Goal: Transaction & Acquisition: Purchase product/service

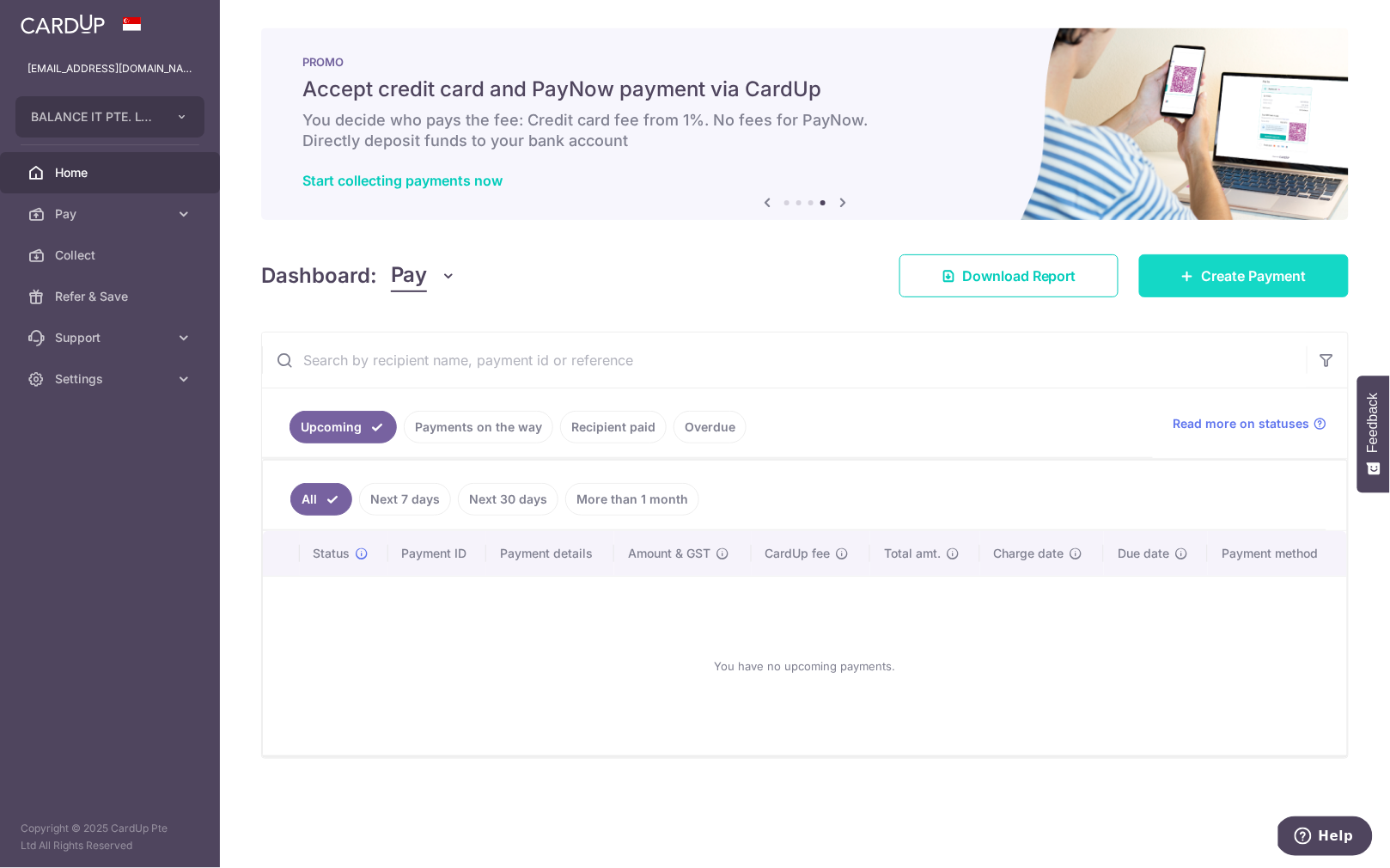
click at [1213, 273] on span "Create Payment" at bounding box center [1254, 275] width 105 height 21
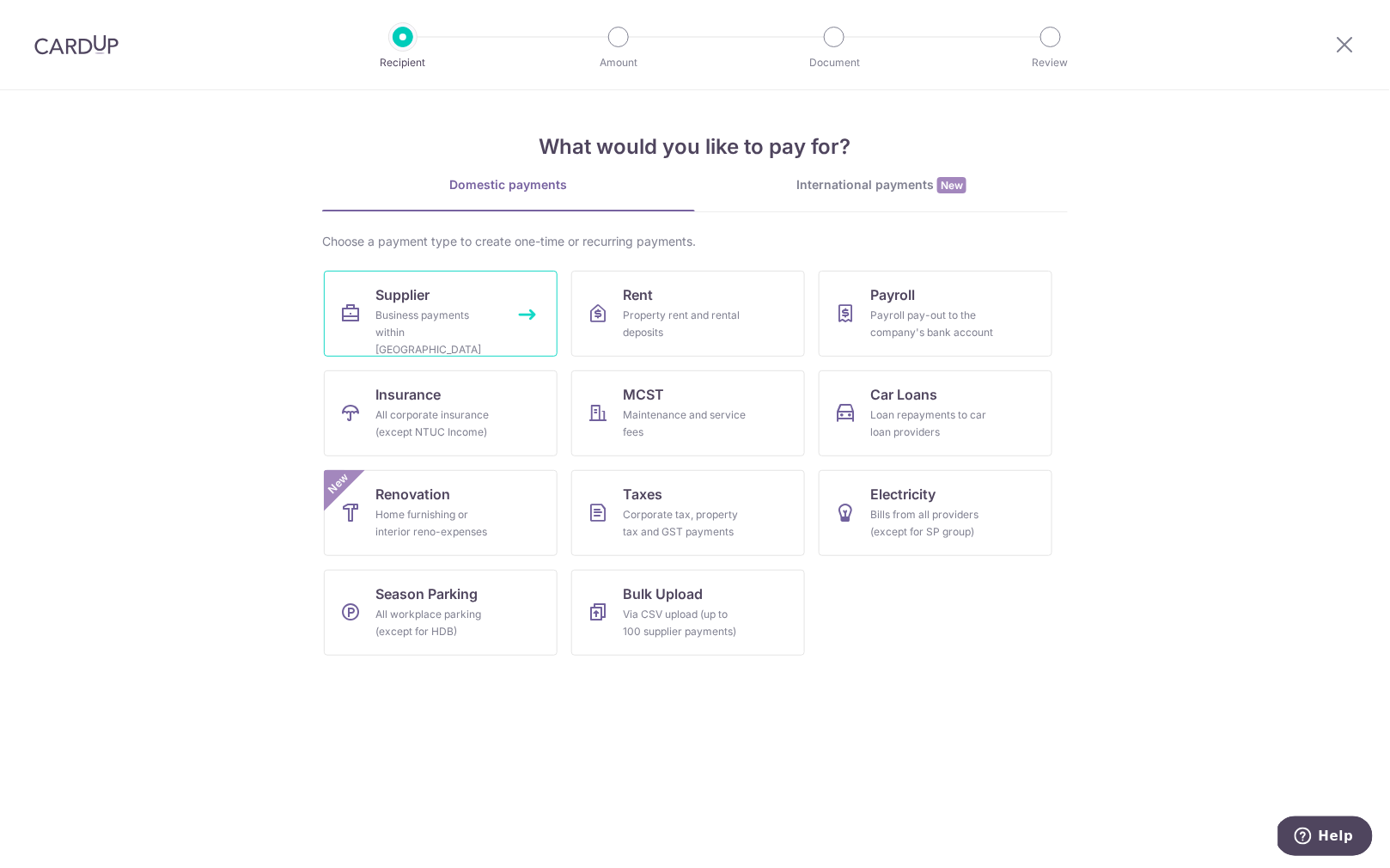
click at [465, 331] on div "Business payments within Singapore" at bounding box center [438, 332] width 124 height 51
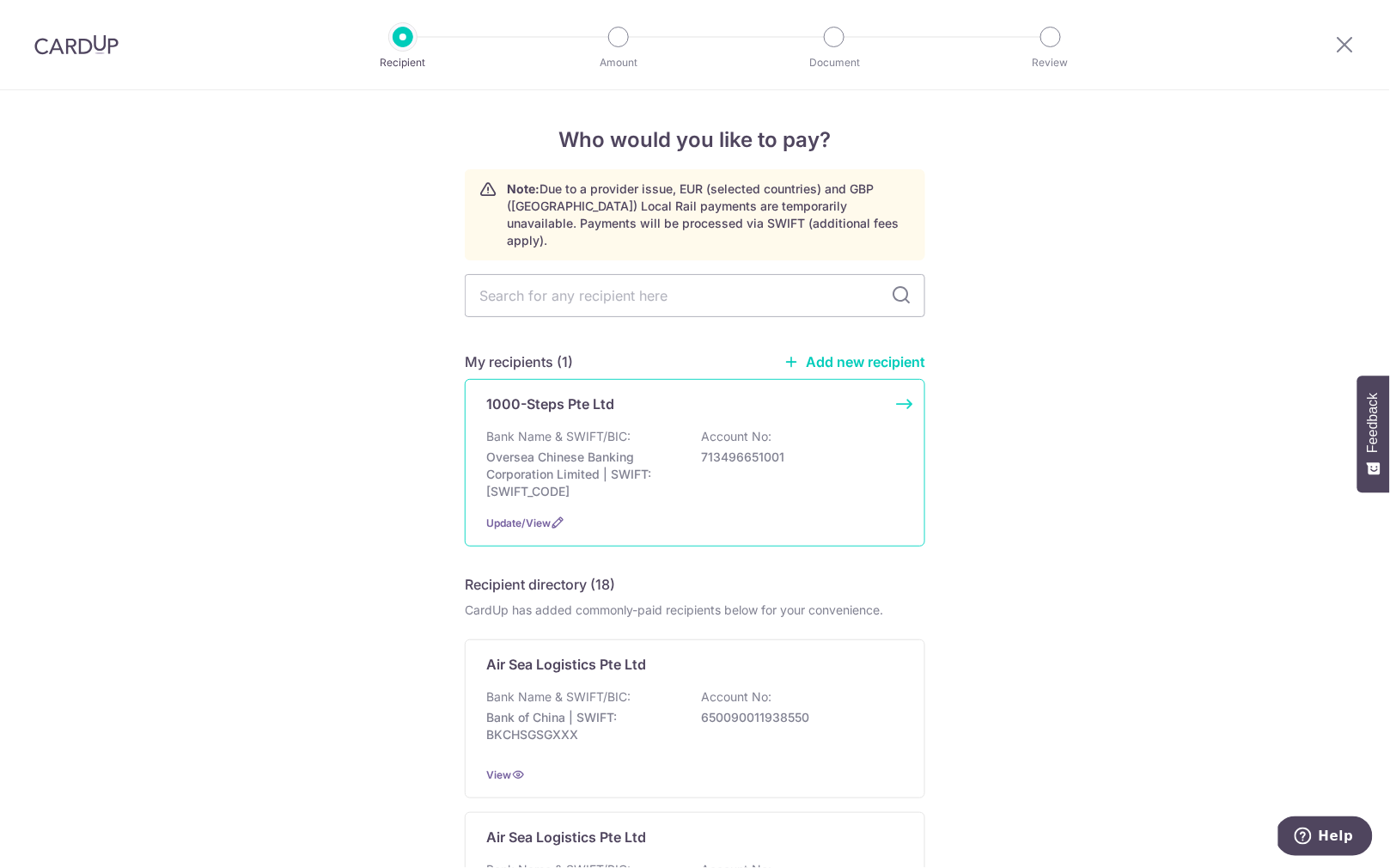
click at [576, 405] on div "1000-Steps Pte Ltd Bank Name & SWIFT/BIC: Oversea Chinese Banking Corporation L…" at bounding box center [695, 463] width 461 height 167
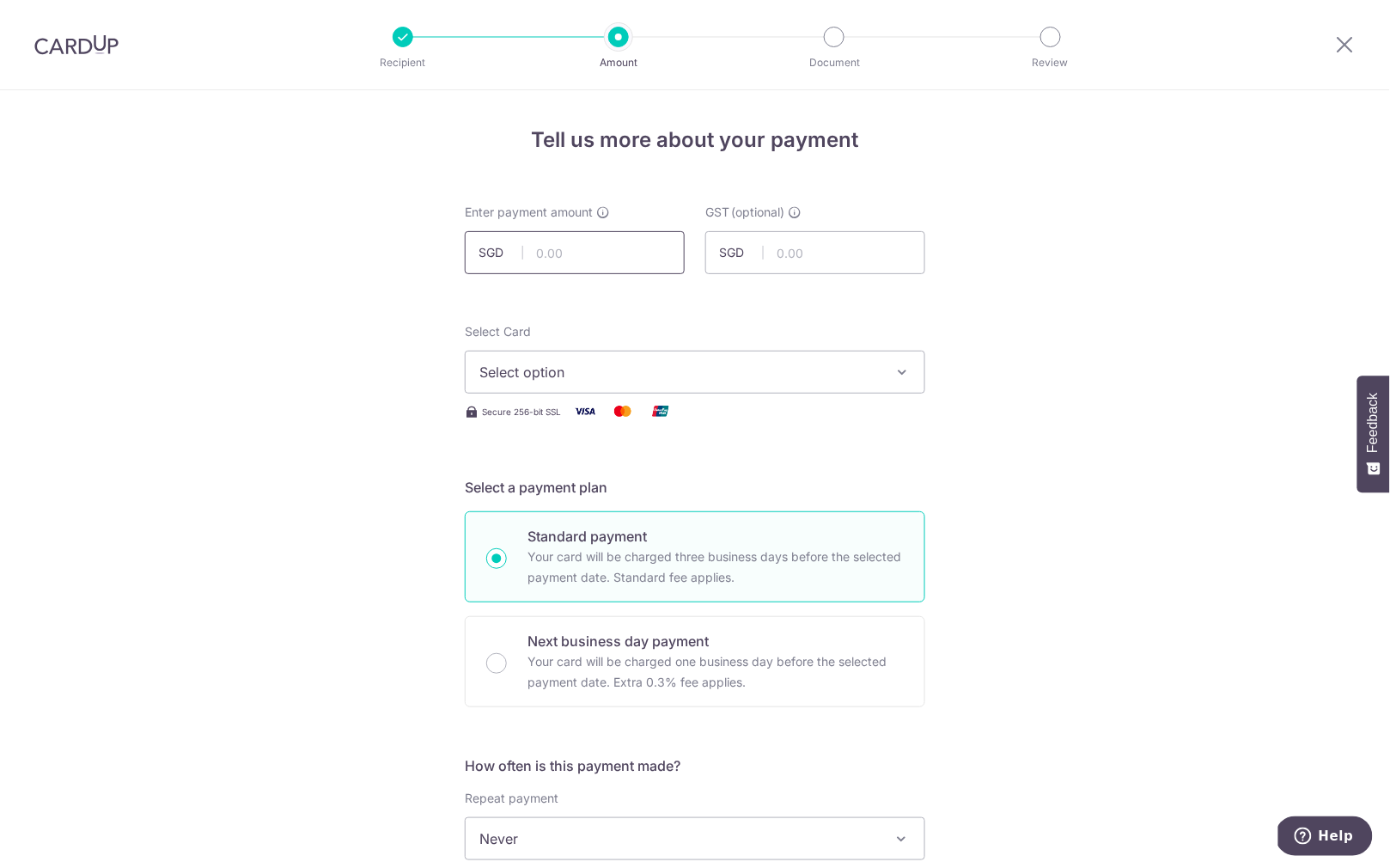
click at [582, 264] on input "text" at bounding box center [574, 252] width 220 height 43
type input "2,100.00"
click at [579, 364] on span "Select option" at bounding box center [680, 372] width 401 height 21
click at [563, 472] on li "Your Cards" at bounding box center [695, 455] width 459 height 39
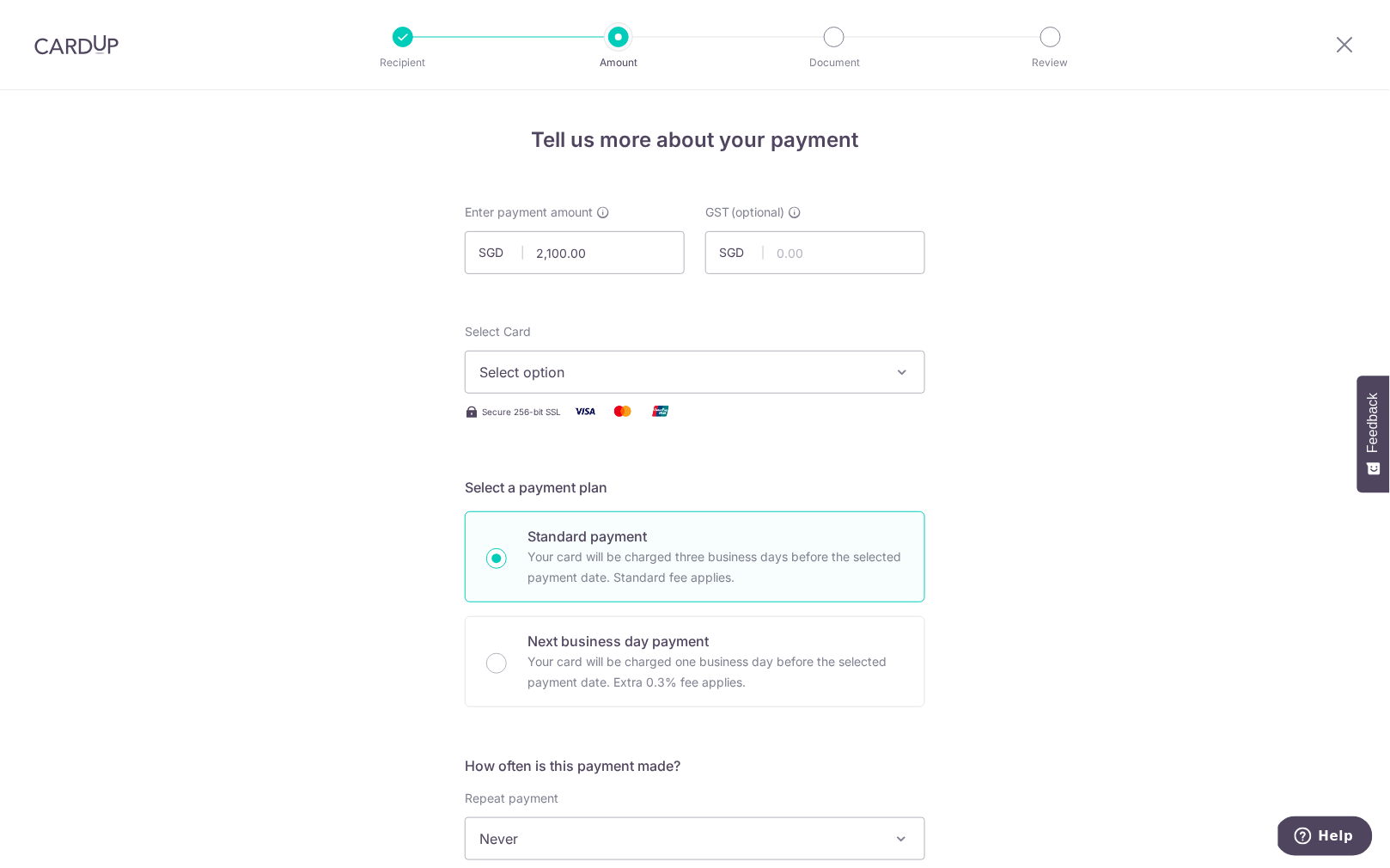
click at [576, 369] on span "Select option" at bounding box center [680, 372] width 401 height 21
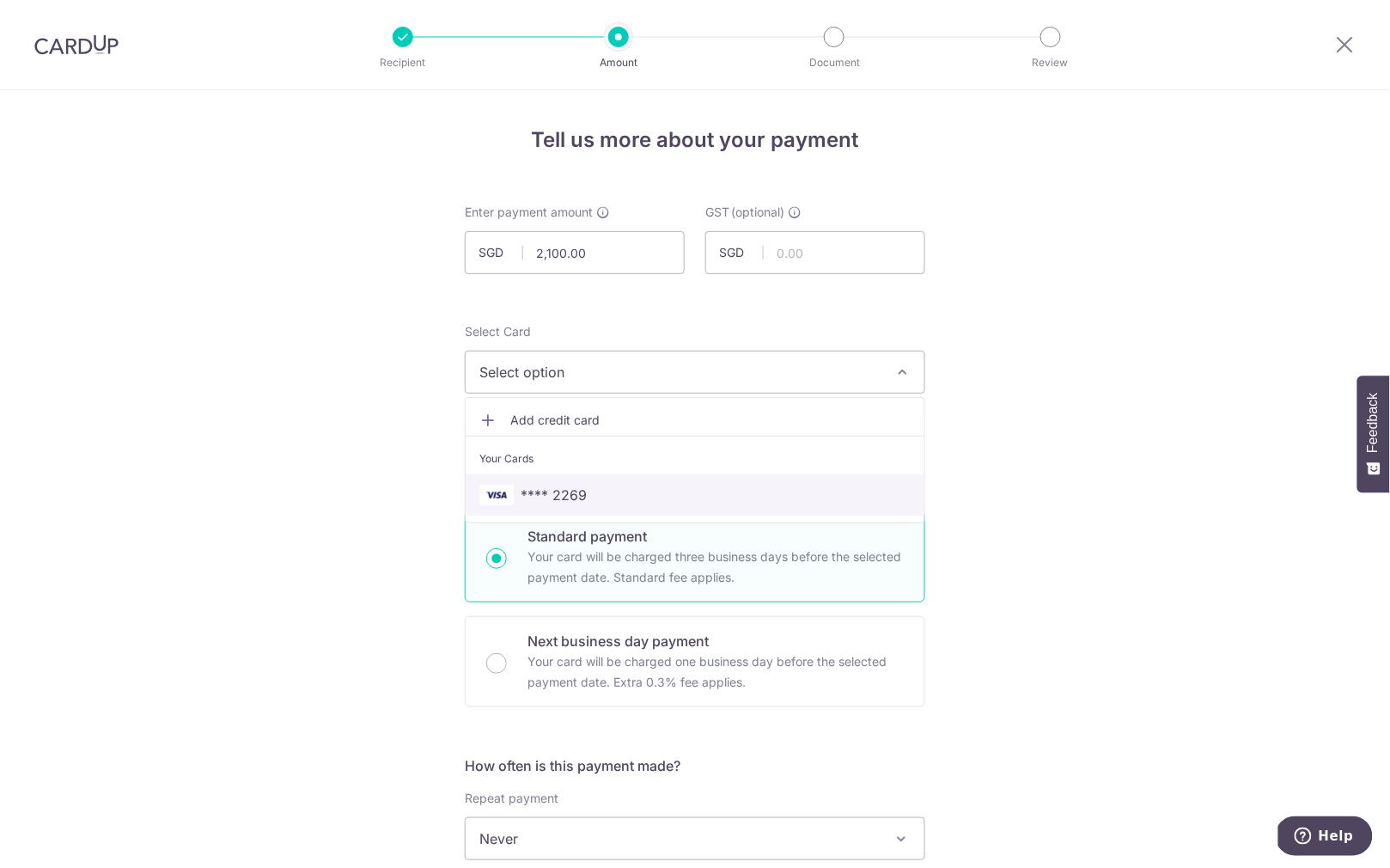
click at [530, 505] on span "**** 2269" at bounding box center [553, 494] width 66 height 21
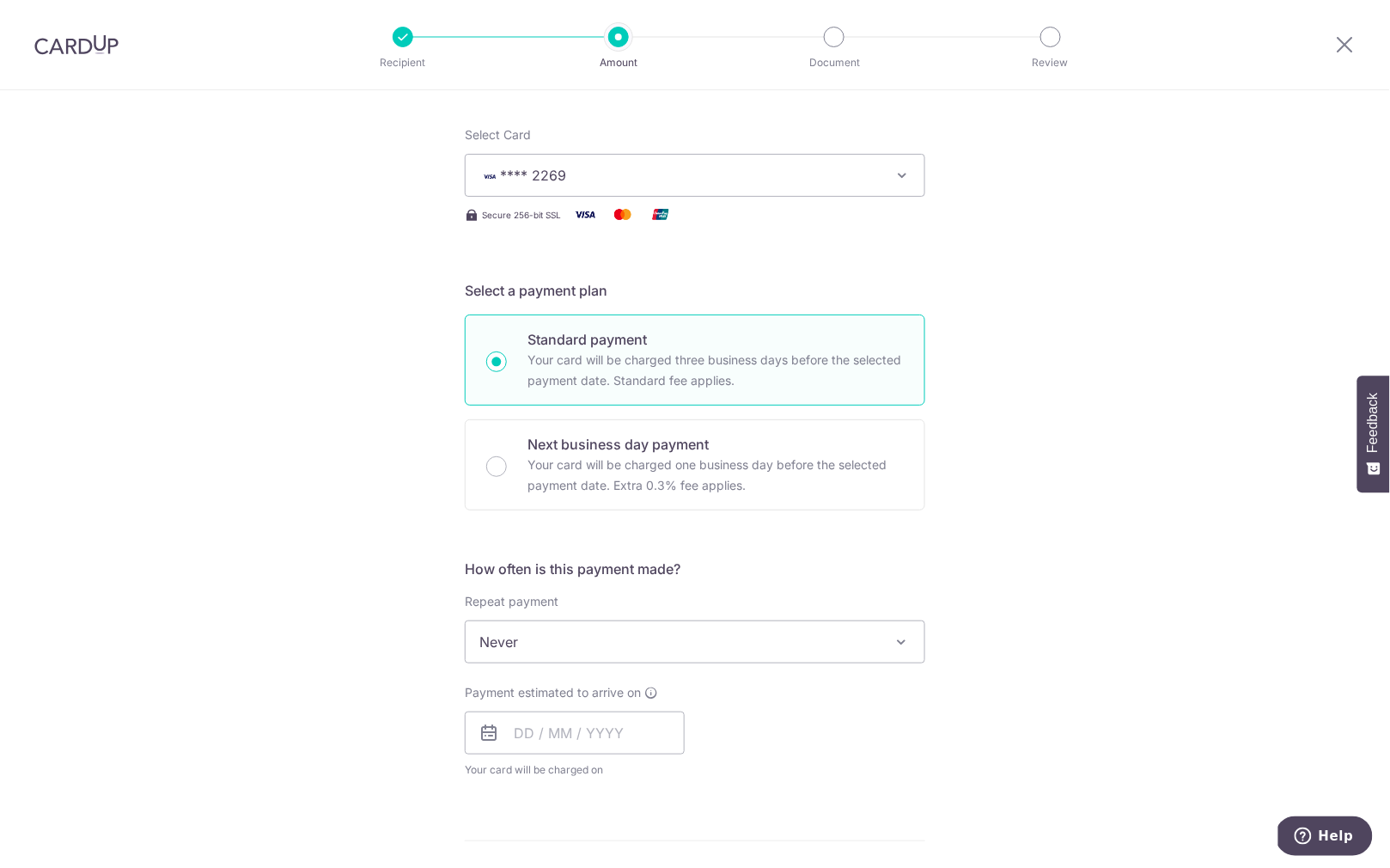
scroll to position [199, 0]
click at [609, 630] on span "Never" at bounding box center [695, 639] width 459 height 41
click at [598, 733] on input "text" at bounding box center [574, 731] width 220 height 43
click at [828, 710] on div "Payment estimated to arrive on Prev Next Oct Nov [DATE] 2026 2027 2028 2029 203…" at bounding box center [695, 728] width 481 height 94
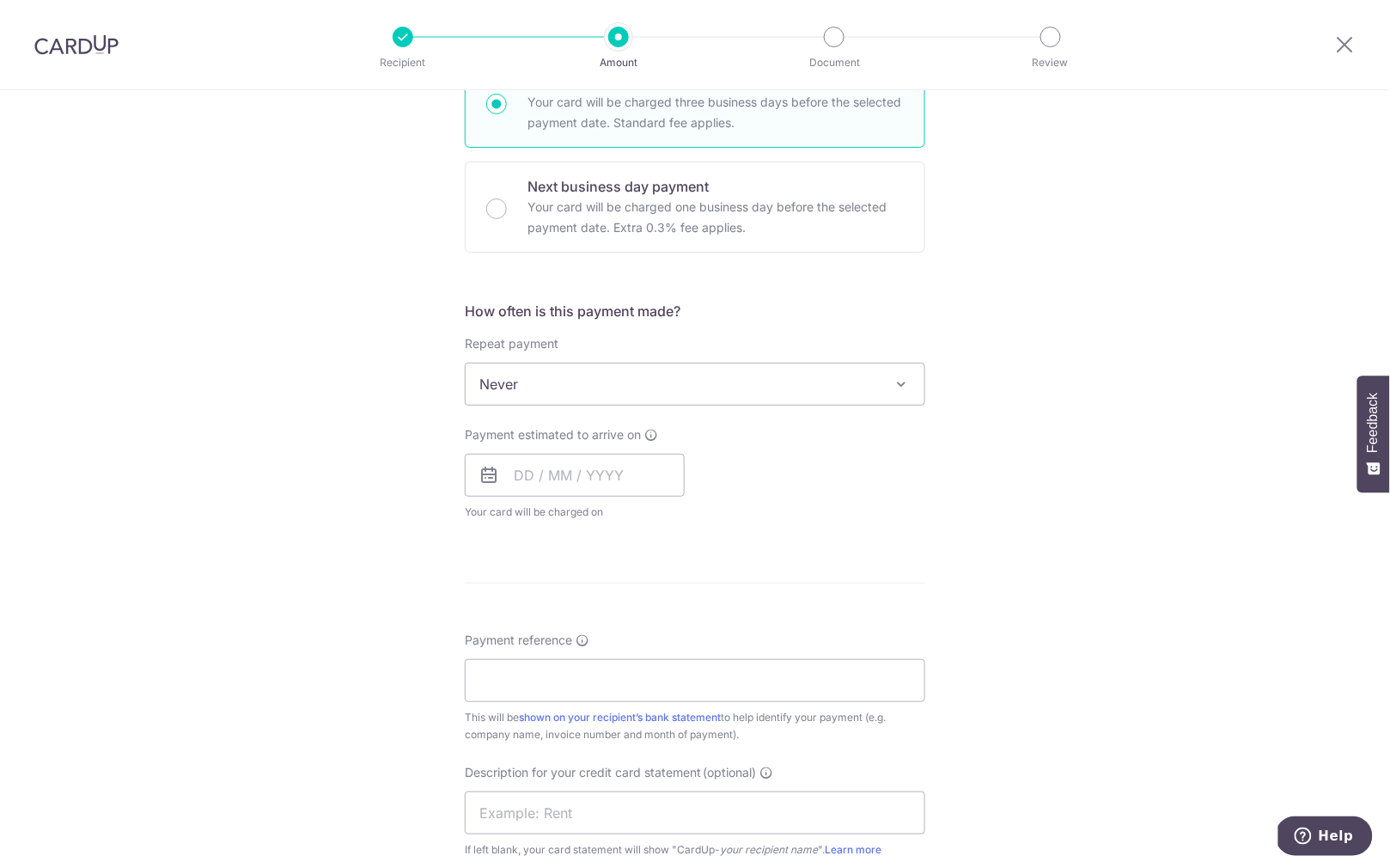
scroll to position [476, 0]
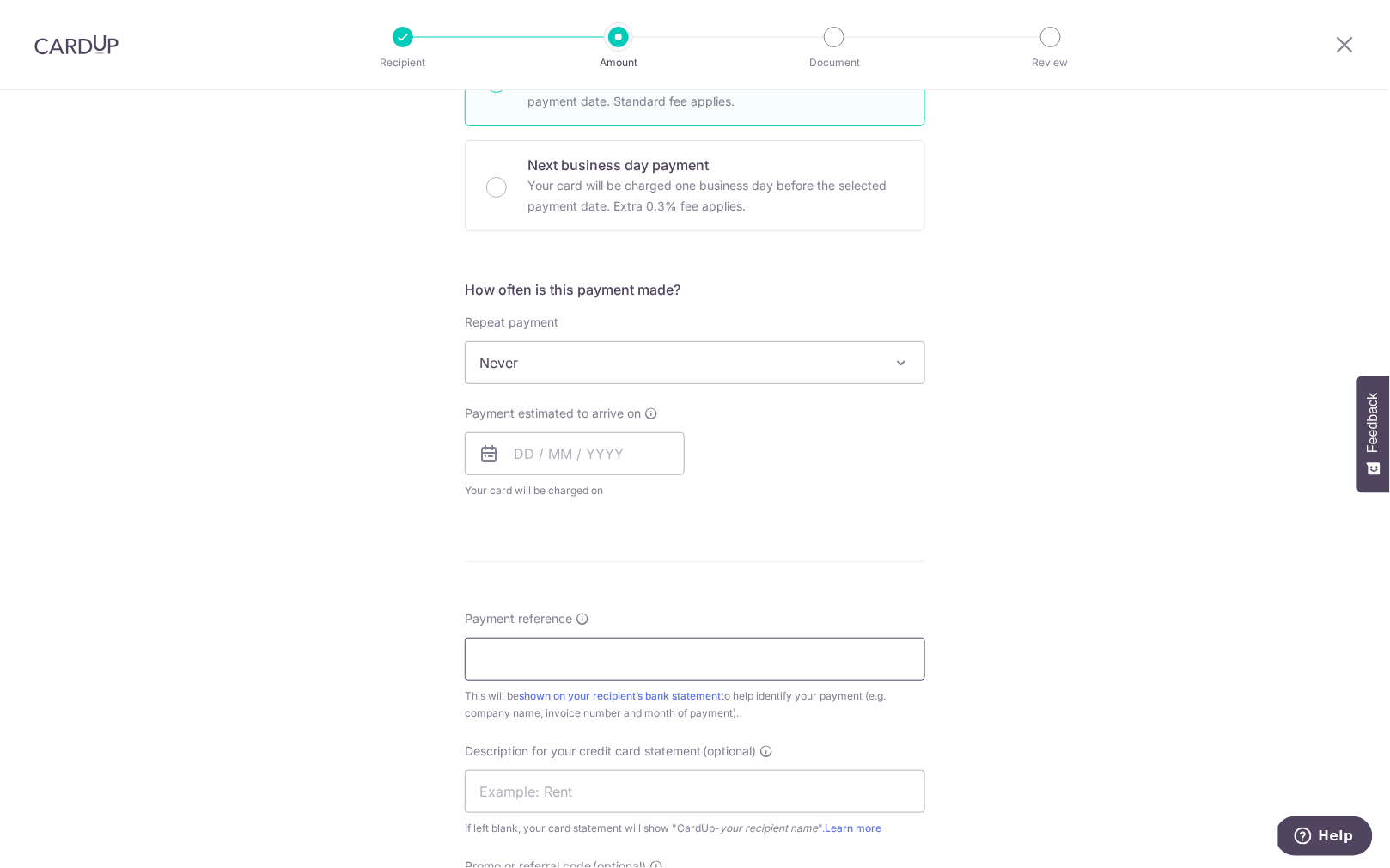
click at [664, 658] on input "Payment reference" at bounding box center [695, 659] width 461 height 43
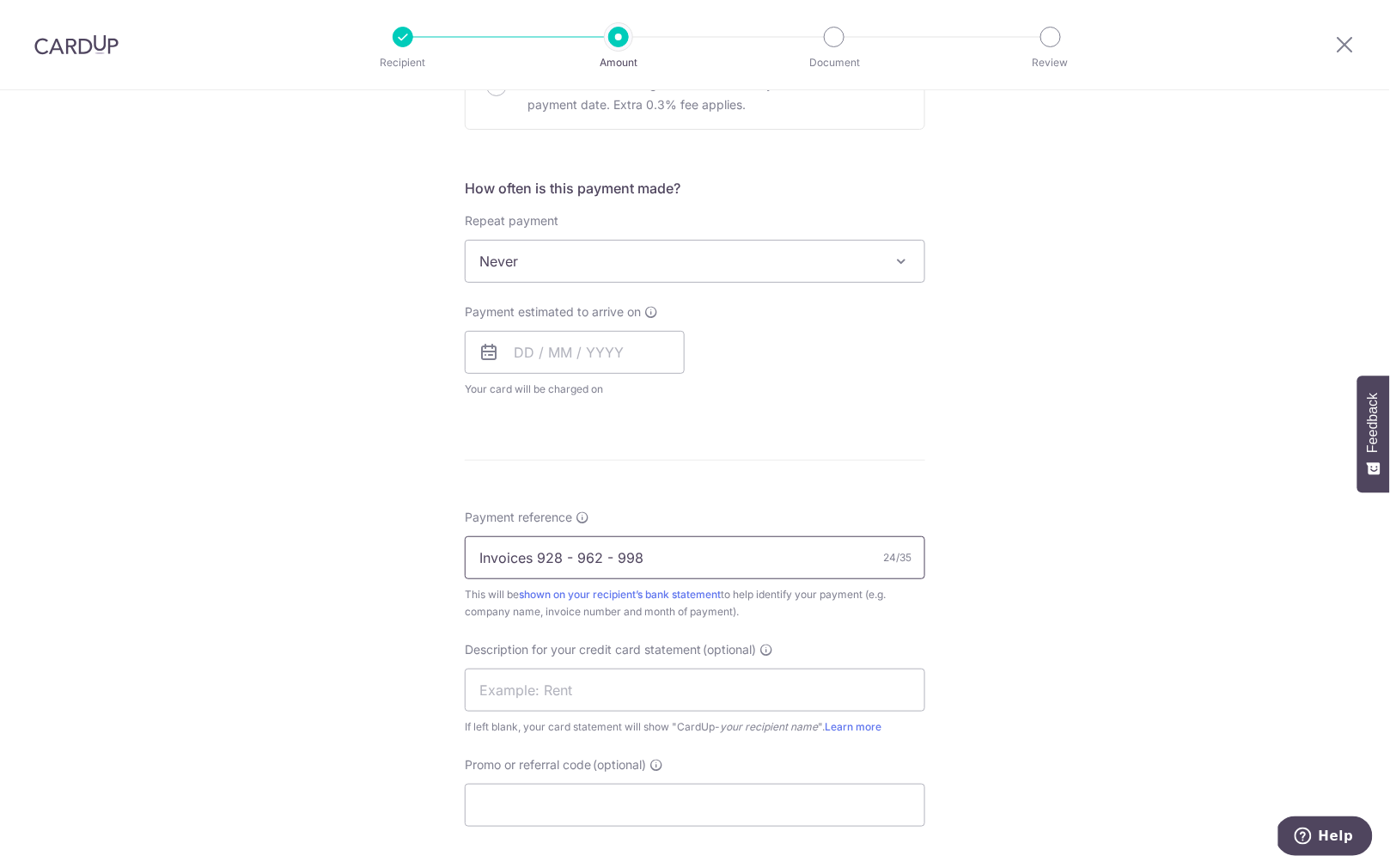
scroll to position [627, 0]
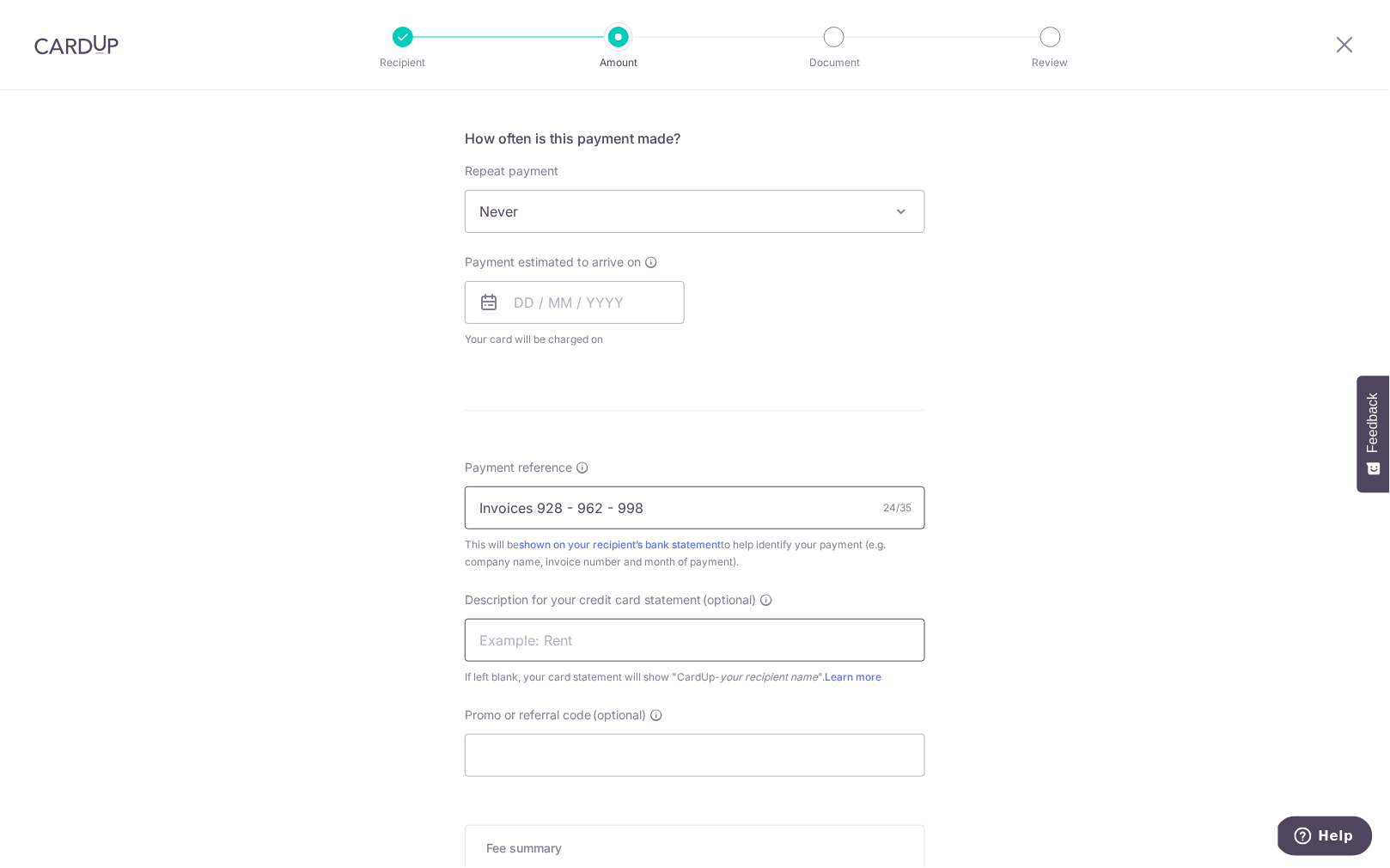
type input "Invoices 928 - 962 - 998"
click at [755, 650] on input "text" at bounding box center [695, 640] width 461 height 43
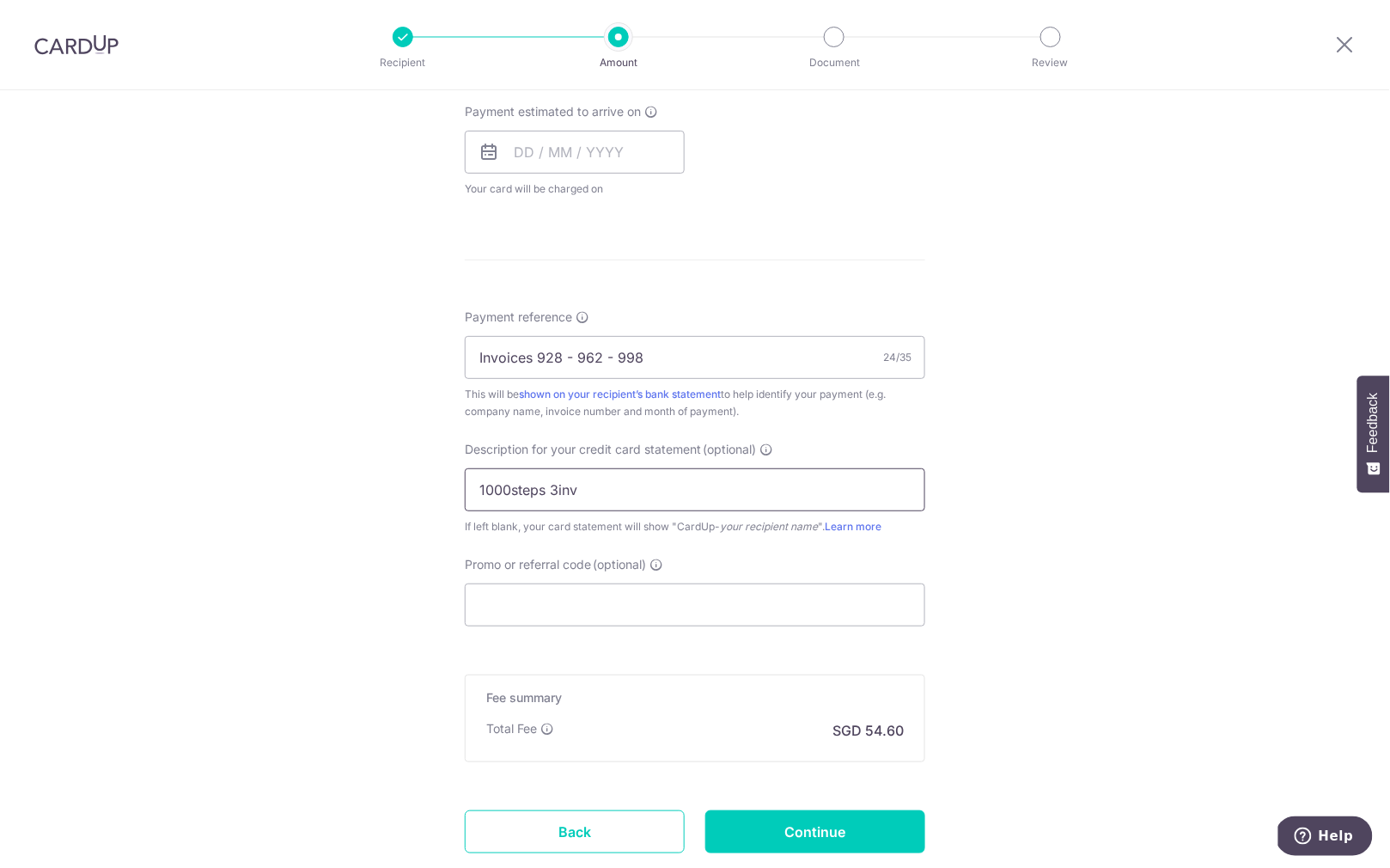
scroll to position [780, 0]
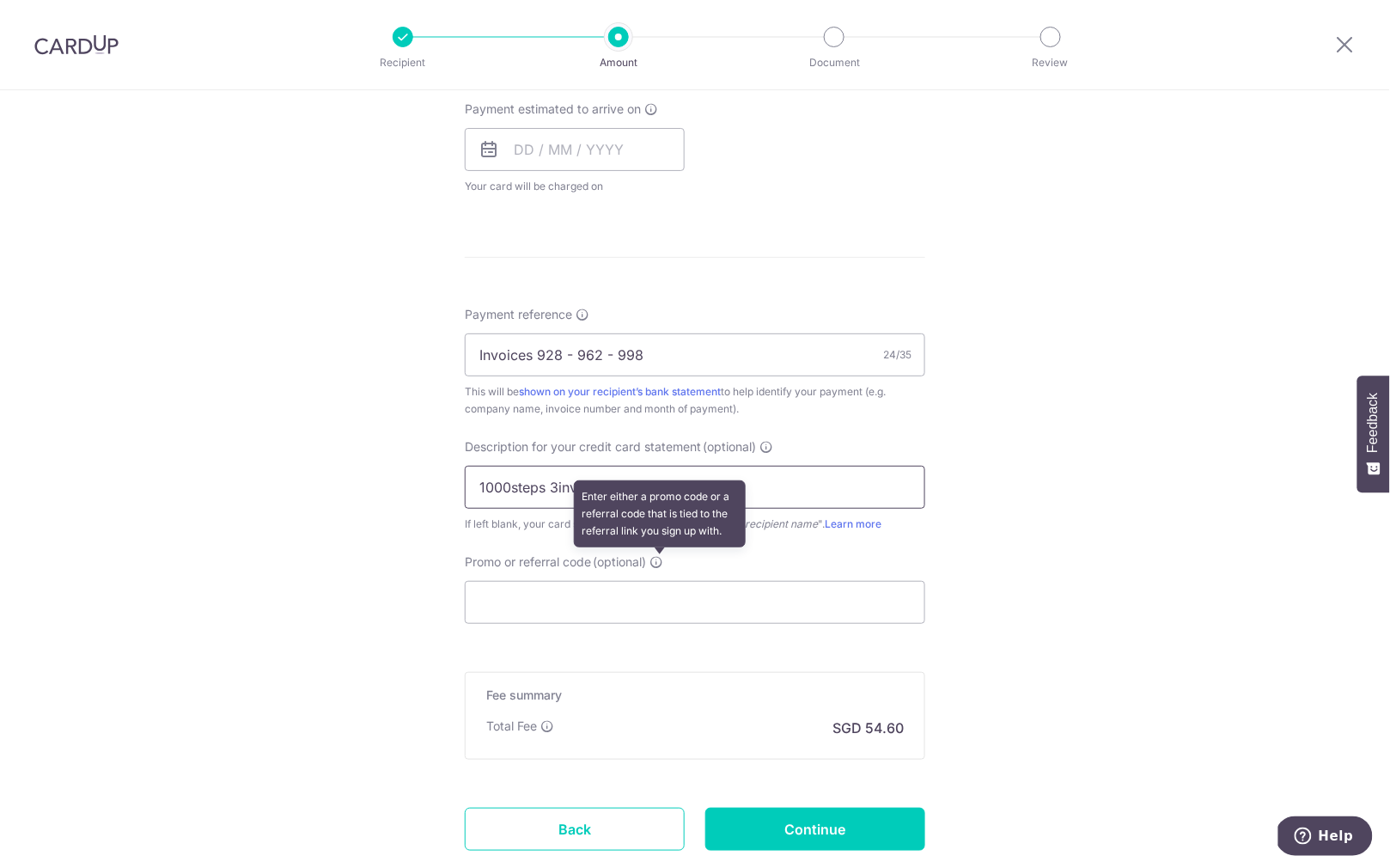
type input "1000steps 3inv"
click at [657, 560] on icon at bounding box center [656, 562] width 13 height 13
click at [657, 580] on input "Promo or referral code (optional) Enter either a promo code or a referral code …" at bounding box center [695, 602] width 461 height 43
click at [661, 565] on icon at bounding box center [656, 562] width 13 height 13
click at [661, 580] on input "Promo or referral code (optional) Enter either a promo code or a referral code …" at bounding box center [695, 602] width 461 height 43
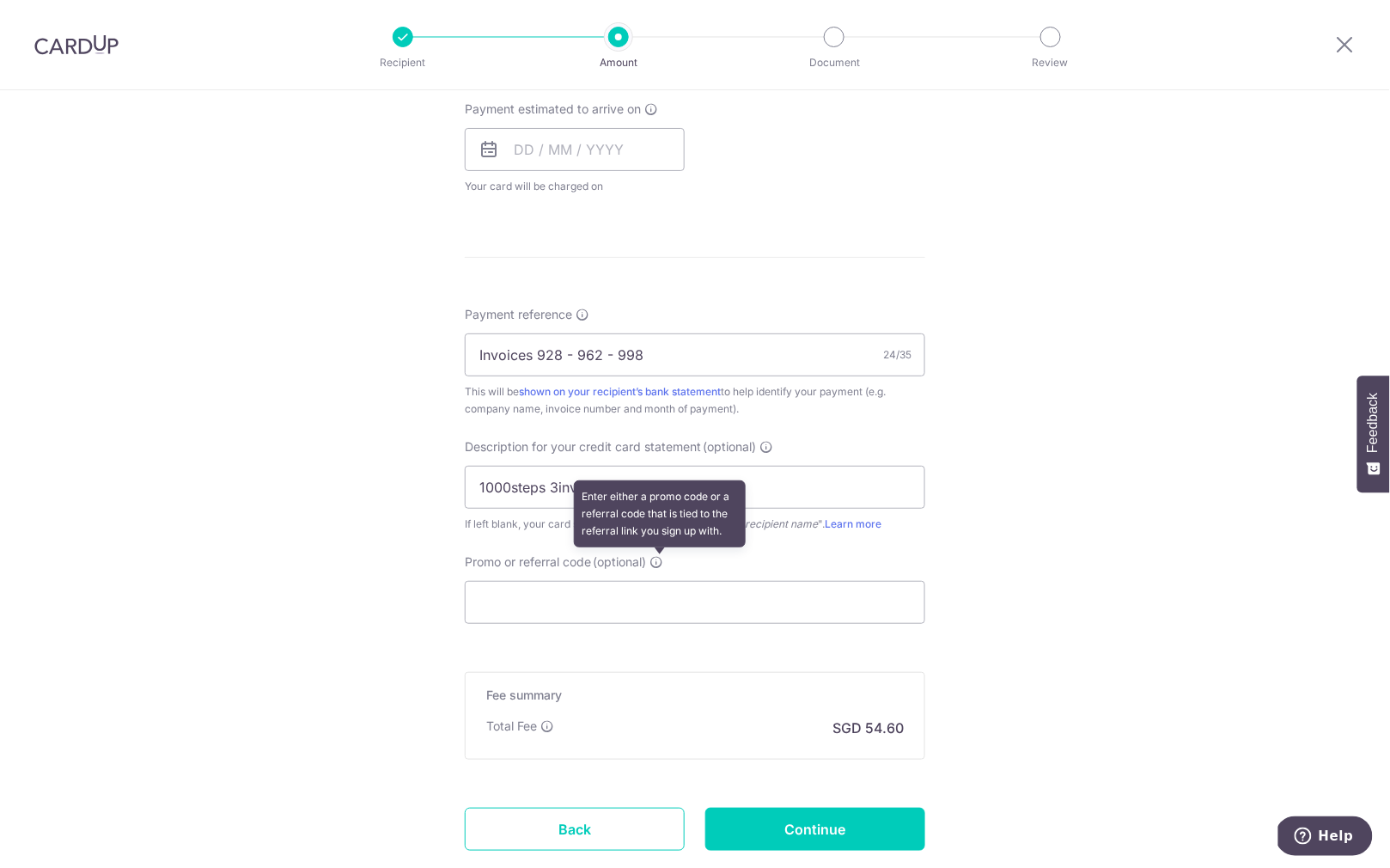
click at [658, 561] on icon at bounding box center [656, 562] width 13 height 13
click at [658, 580] on input "Promo or referral code (optional) Enter either a promo code or a referral code …" at bounding box center [695, 602] width 461 height 43
click at [609, 562] on span "(optional)" at bounding box center [619, 562] width 53 height 17
click at [609, 580] on input "Promo or referral code (optional)" at bounding box center [695, 602] width 461 height 43
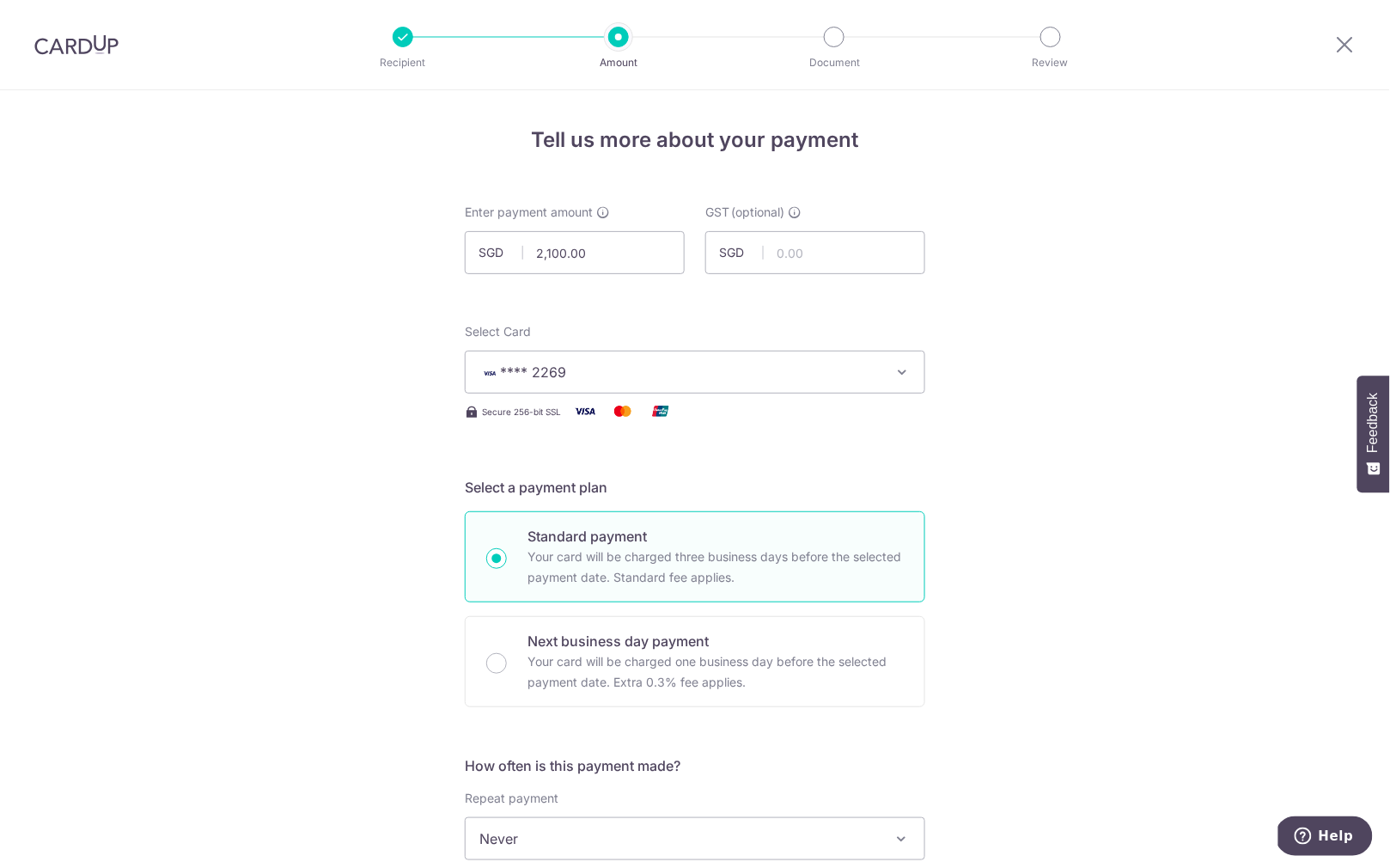
scroll to position [894, 0]
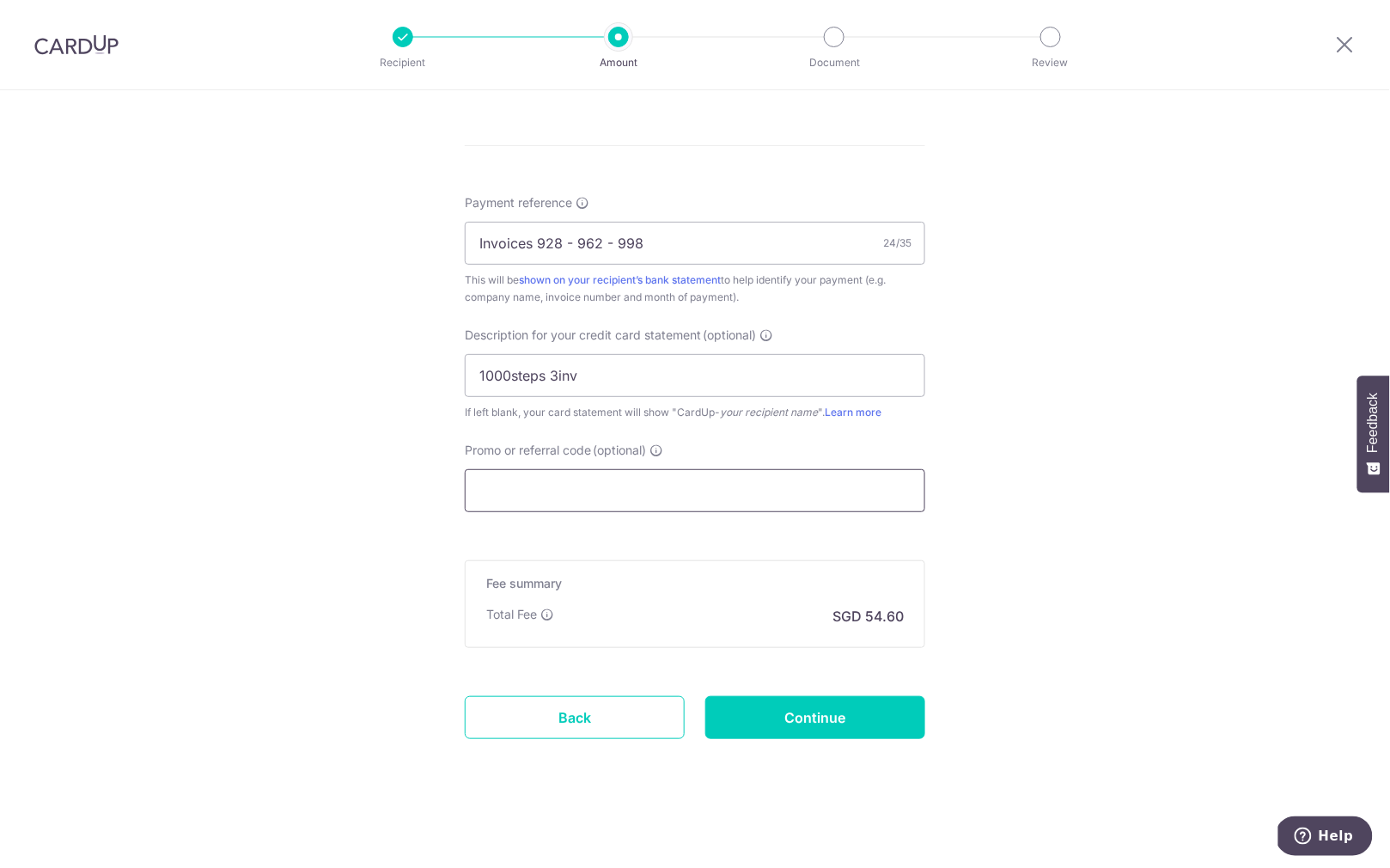
paste input "BOFF185"
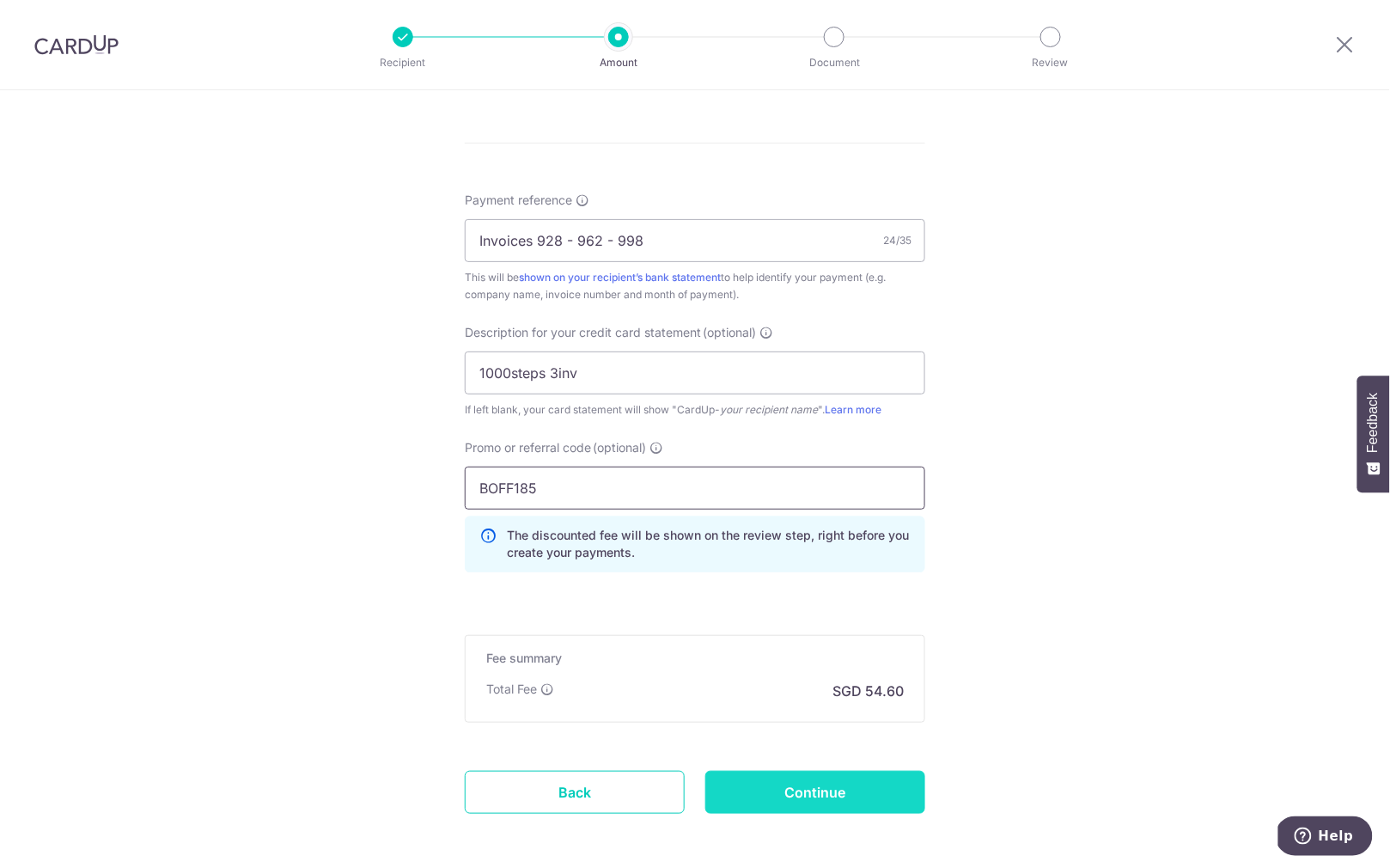
type input "BOFF185"
click at [811, 785] on input "Continue" at bounding box center [815, 793] width 220 height 43
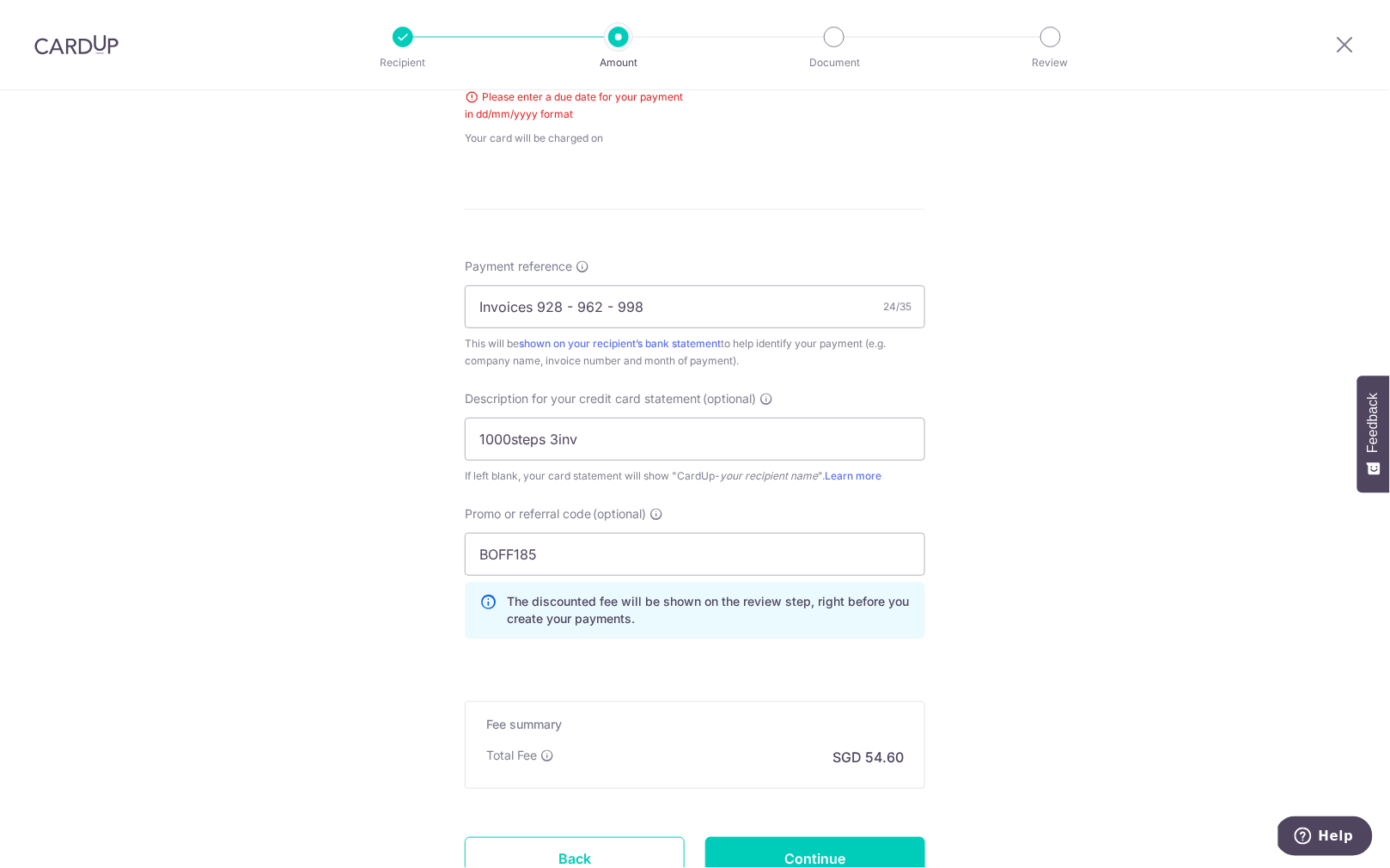
scroll to position [534, 0]
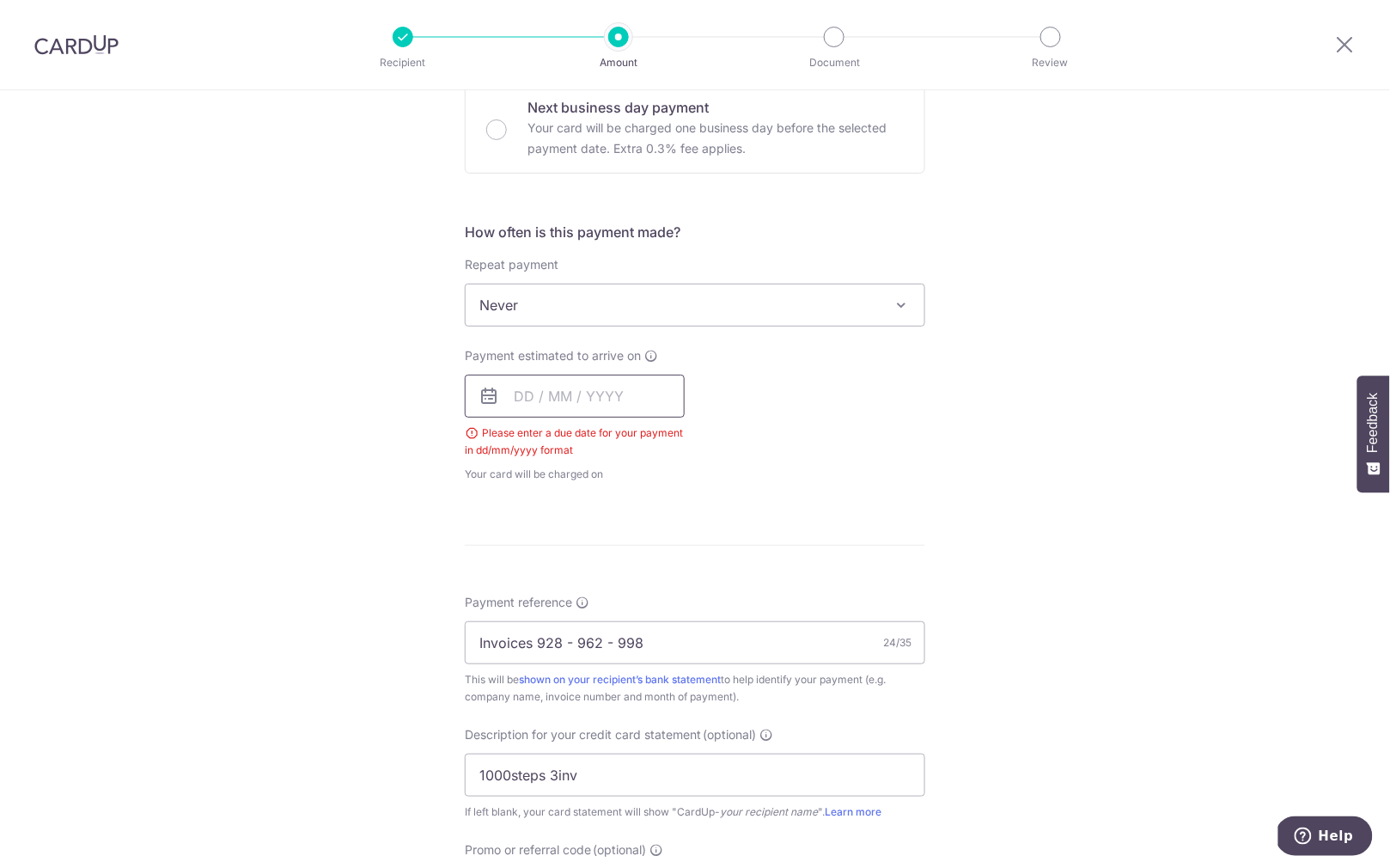
click at [571, 403] on input "text" at bounding box center [574, 396] width 220 height 43
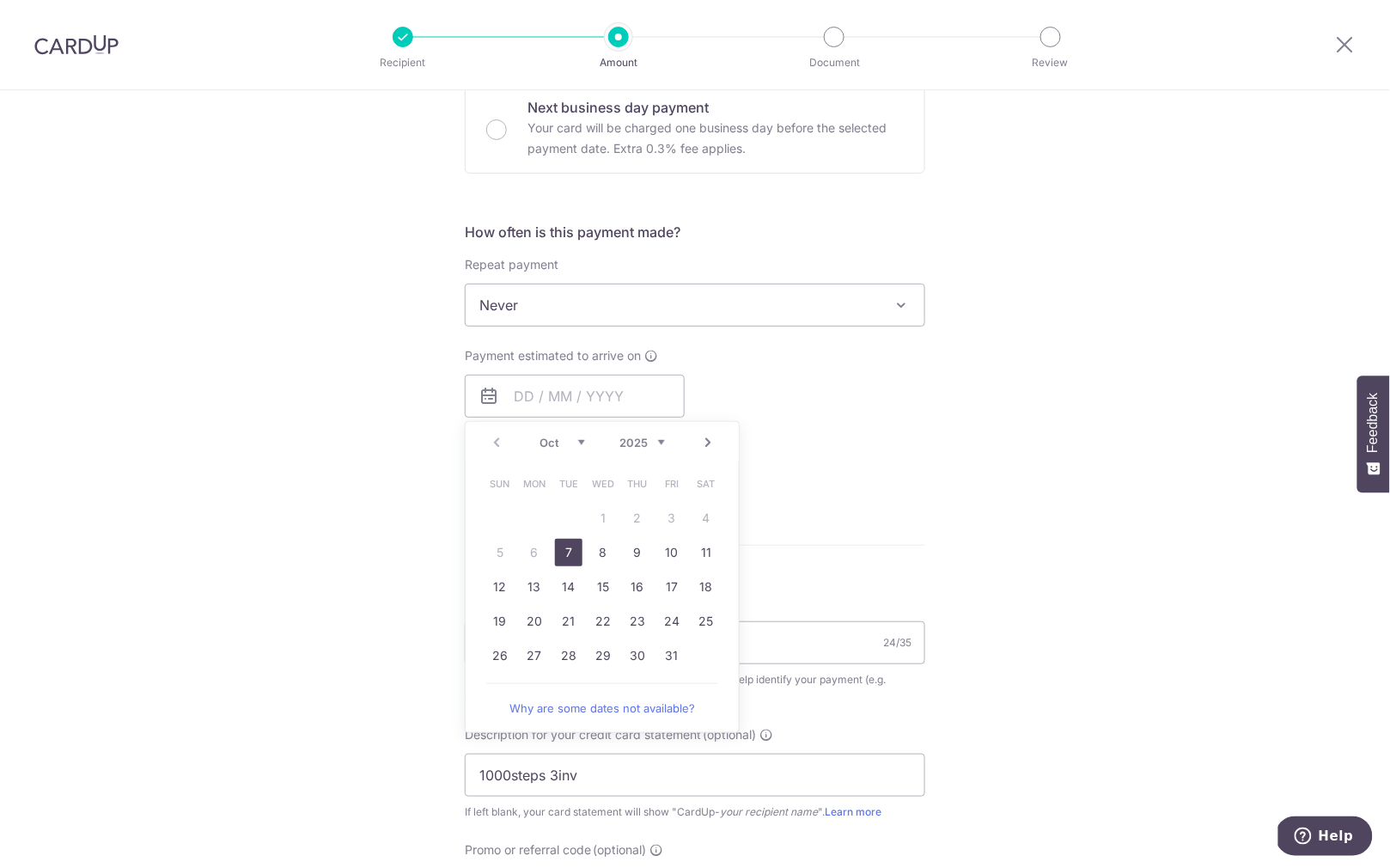
click at [568, 558] on link "7" at bounding box center [569, 553] width 28 height 28
type input "07/10/2025"
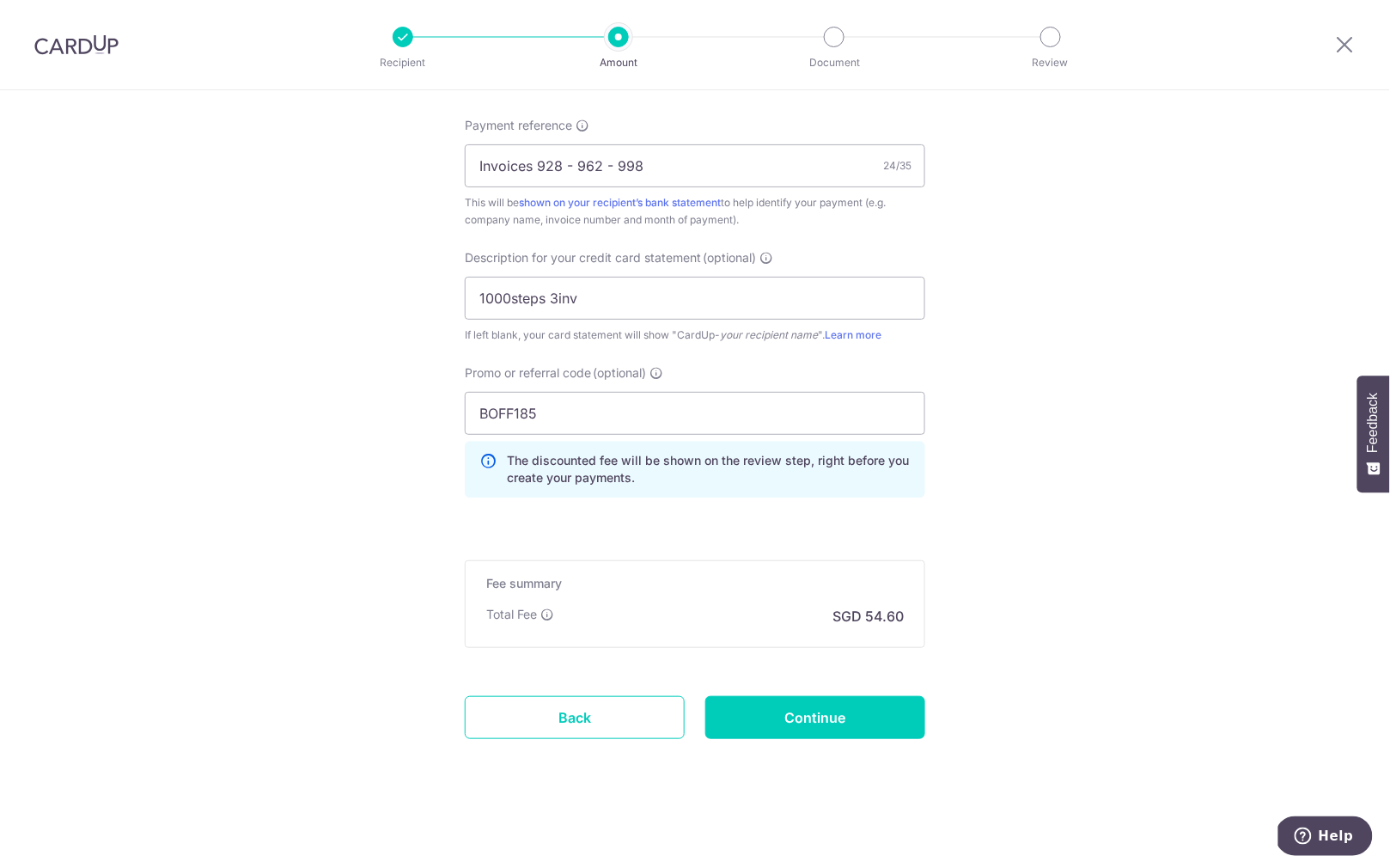
scroll to position [1043, 0]
click at [839, 701] on input "Continue" at bounding box center [815, 717] width 220 height 43
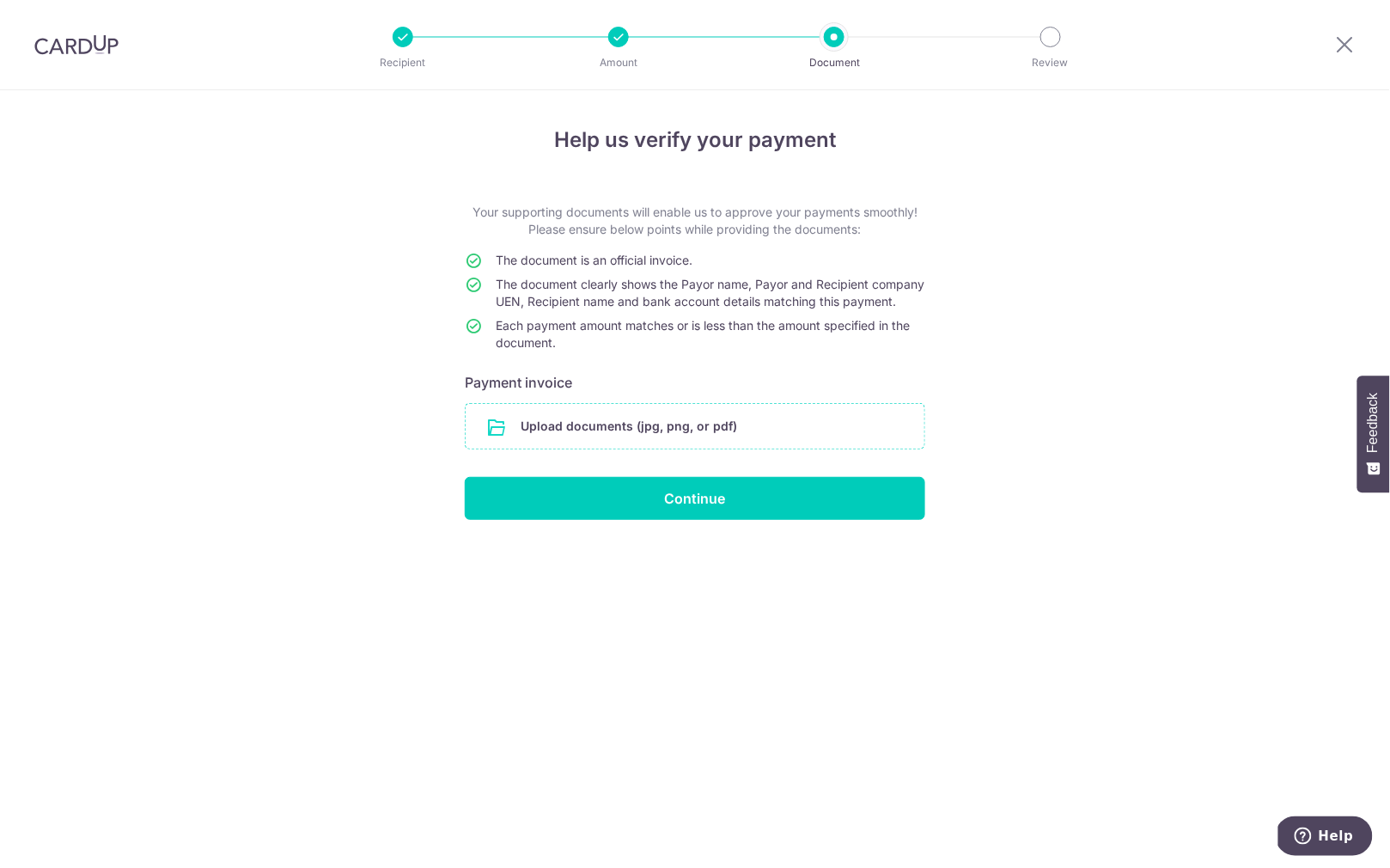
click at [605, 448] on input "file" at bounding box center [695, 426] width 459 height 45
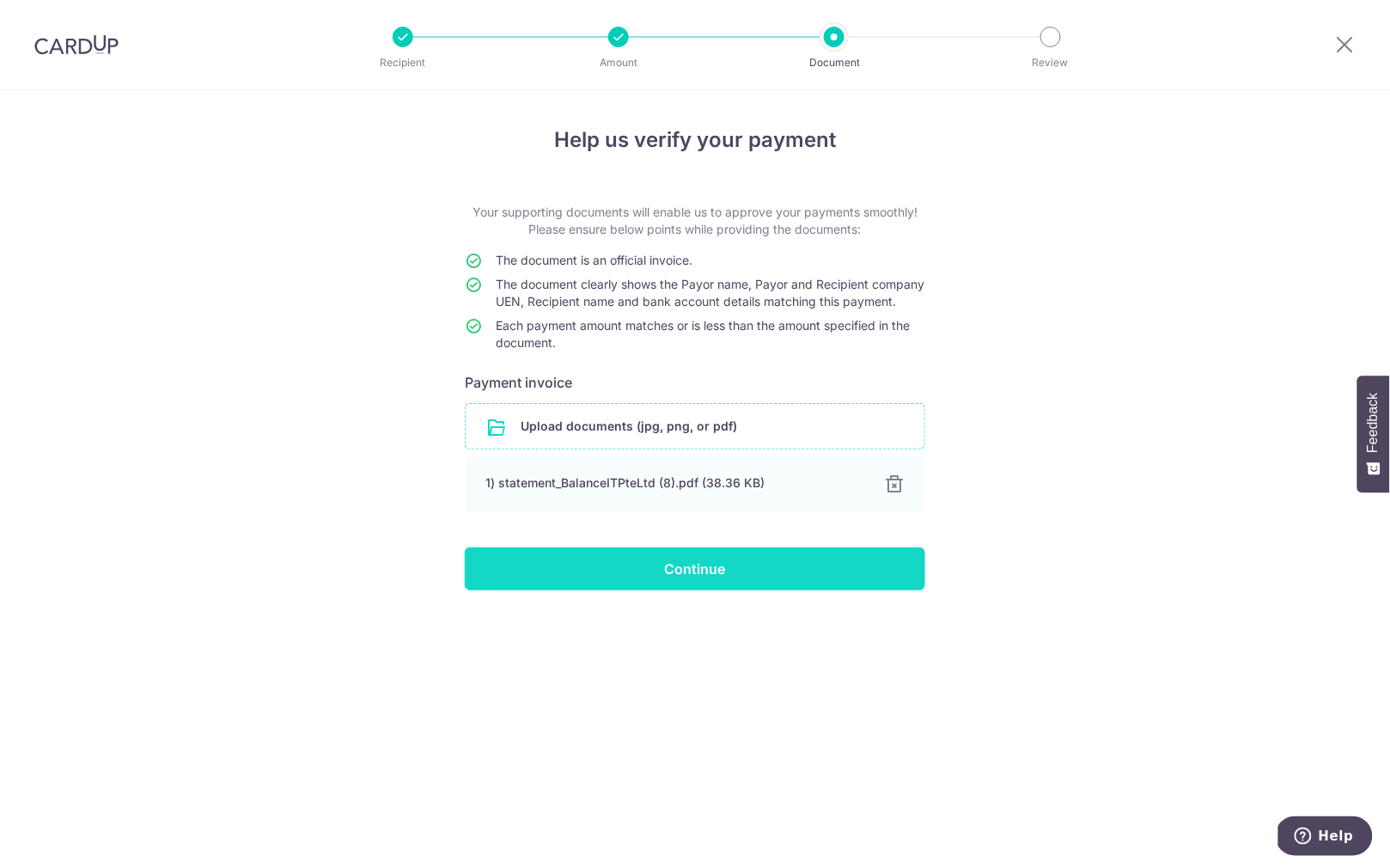
click at [693, 586] on input "Continue" at bounding box center [695, 569] width 461 height 43
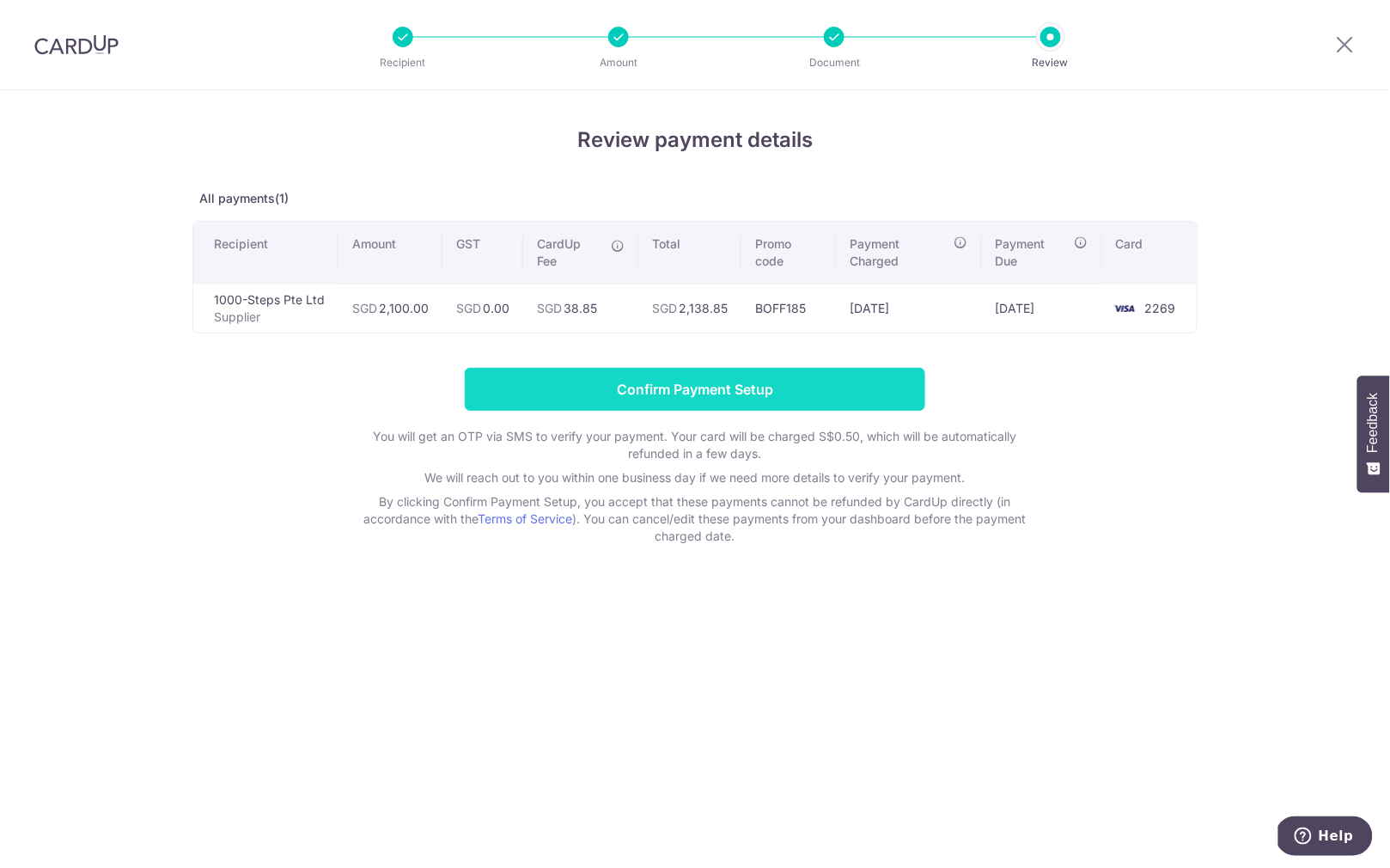
click at [680, 388] on input "Confirm Payment Setup" at bounding box center [695, 389] width 461 height 43
